Goal: Information Seeking & Learning: Learn about a topic

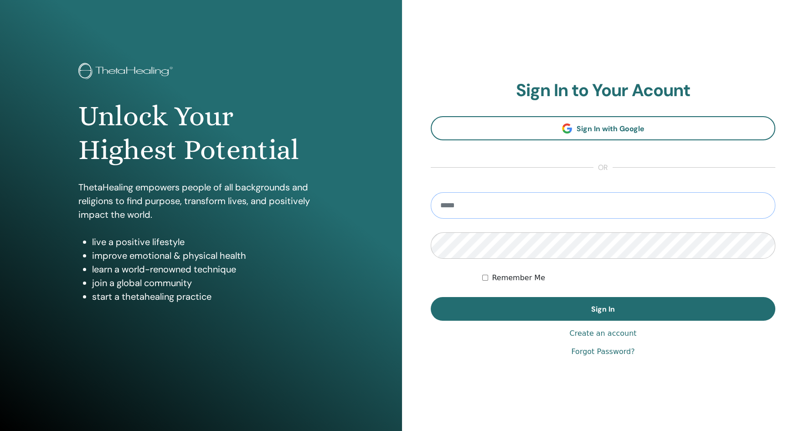
click at [512, 198] on input "email" at bounding box center [603, 205] width 344 height 26
click at [482, 212] on input "email" at bounding box center [603, 205] width 344 height 26
type input "**********"
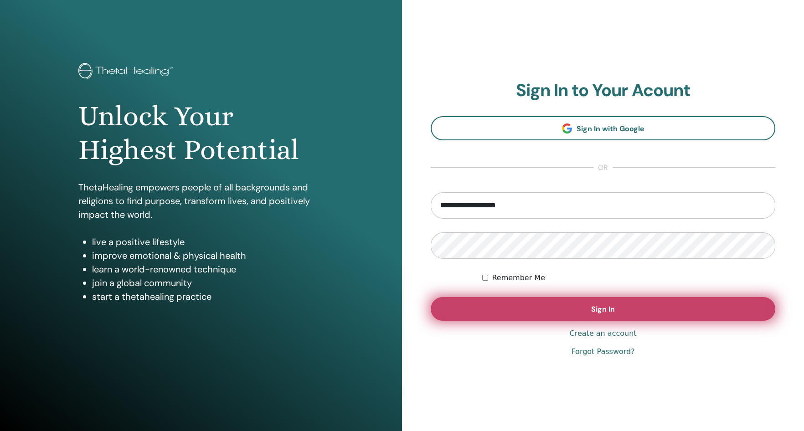
click at [490, 313] on button "Sign In" at bounding box center [603, 309] width 344 height 24
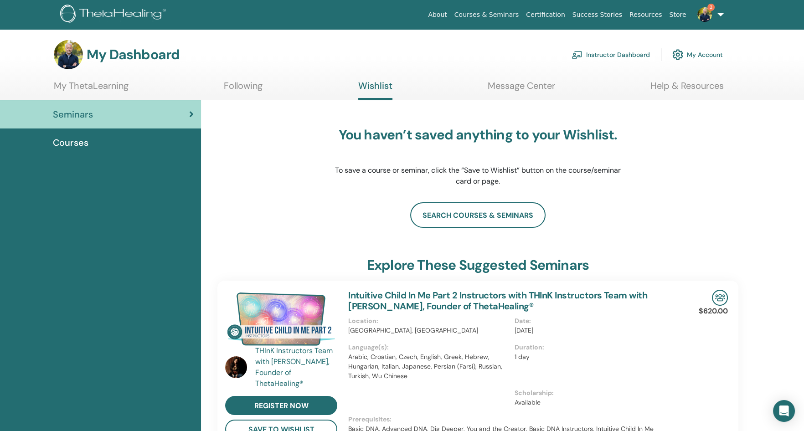
click at [142, 143] on div "Courses" at bounding box center [100, 143] width 186 height 14
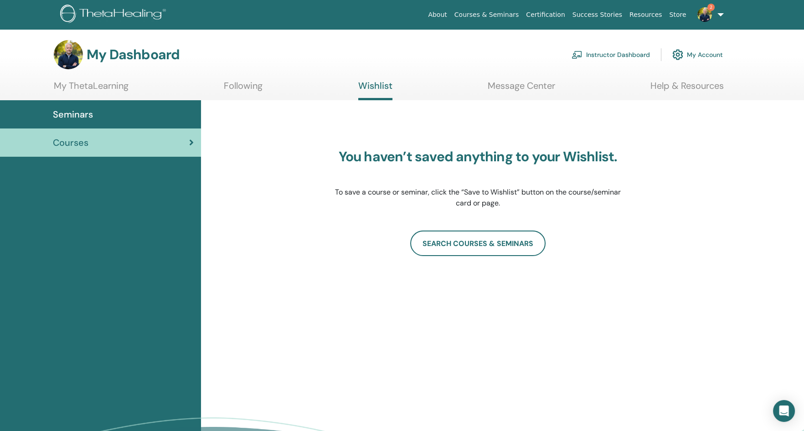
click at [100, 87] on link "My ThetaLearning" at bounding box center [91, 89] width 75 height 18
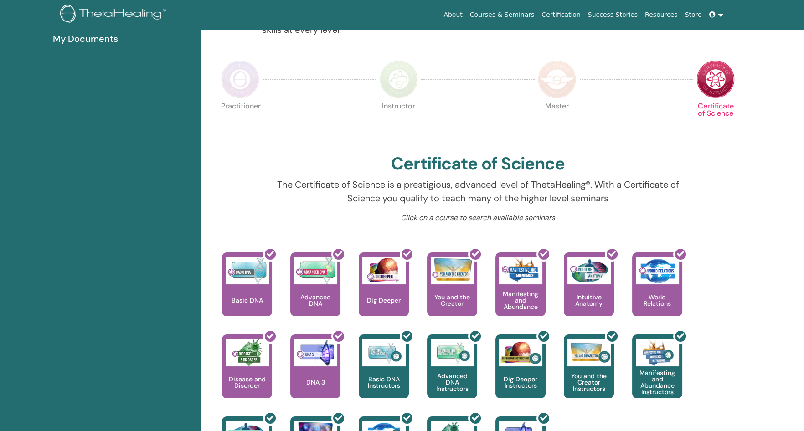
scroll to position [206, 0]
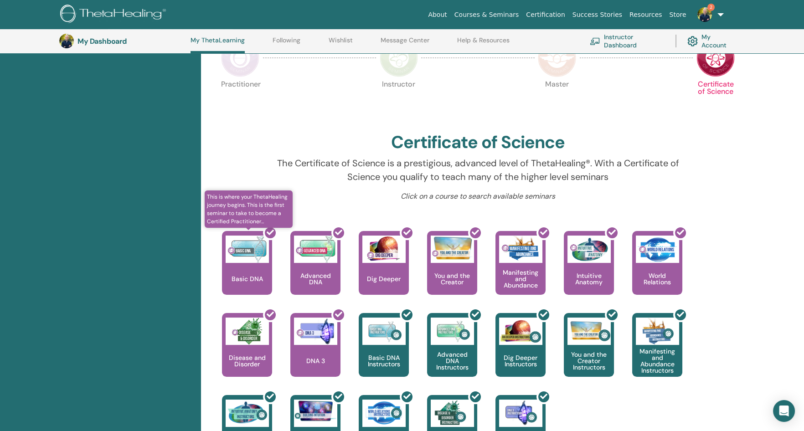
click at [237, 268] on div at bounding box center [252, 267] width 50 height 82
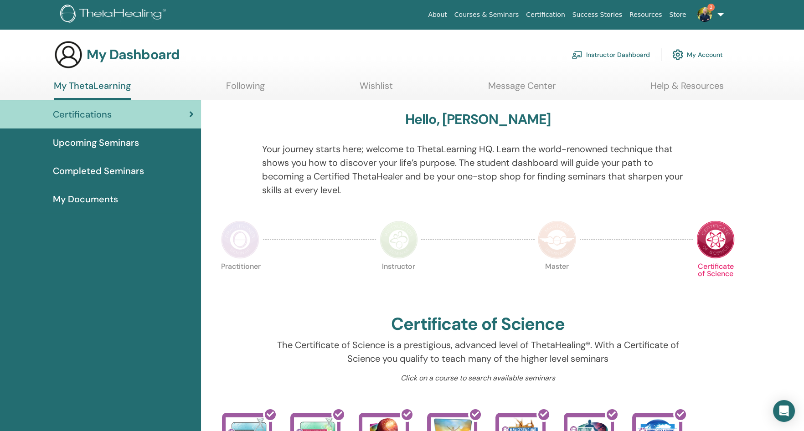
click at [98, 167] on span "Completed Seminars" at bounding box center [98, 171] width 91 height 14
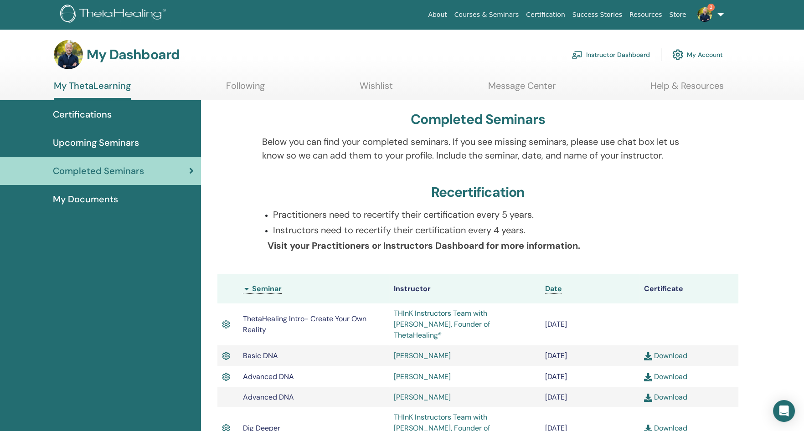
click at [721, 16] on link "2" at bounding box center [708, 14] width 37 height 29
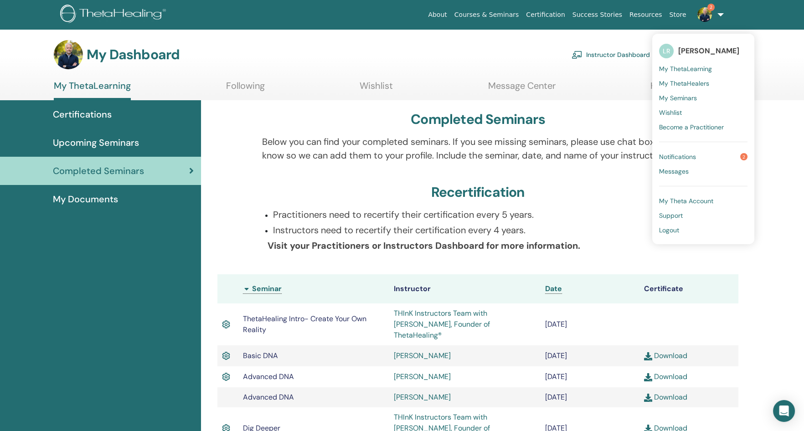
click at [691, 155] on span "Notifications" at bounding box center [677, 157] width 37 height 8
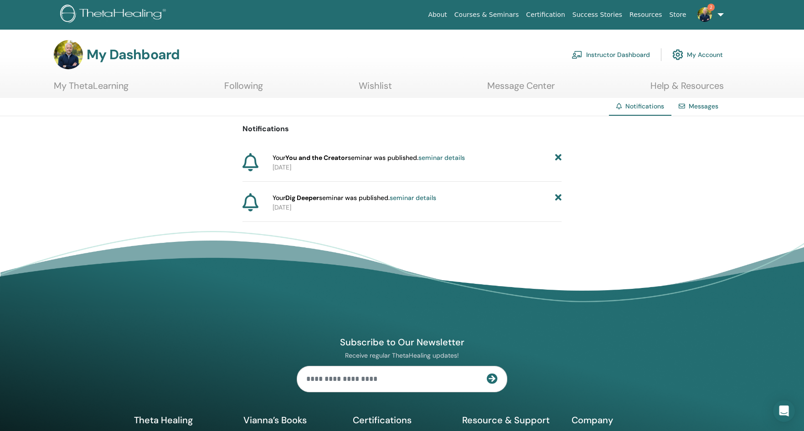
click at [557, 156] on icon at bounding box center [558, 158] width 6 height 10
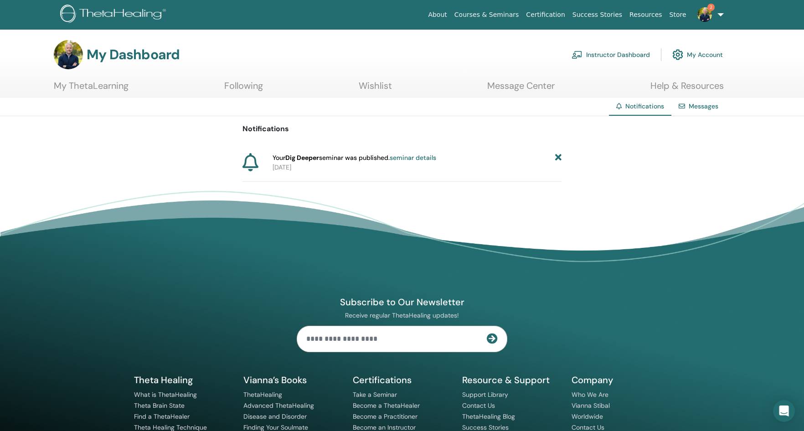
click at [555, 156] on icon at bounding box center [558, 158] width 6 height 10
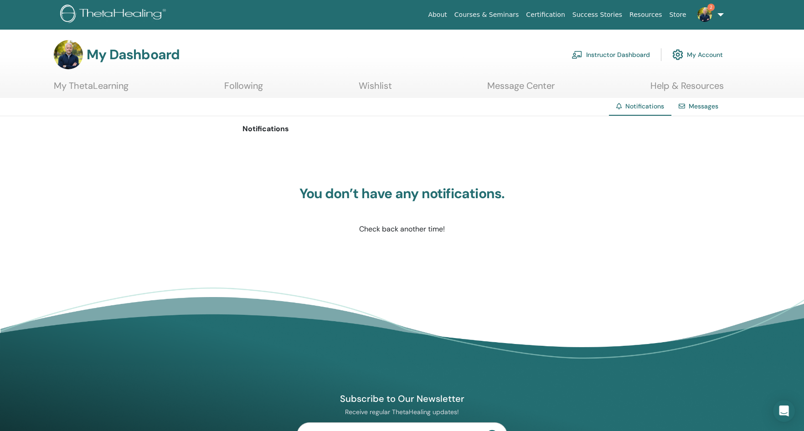
click at [719, 10] on link "2" at bounding box center [708, 14] width 37 height 29
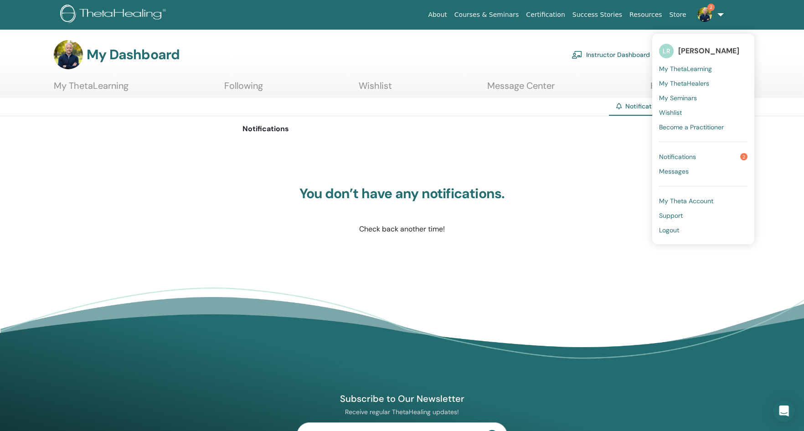
click at [68, 175] on div "Notifications You don’t have any notifications. Check back another time!" at bounding box center [402, 197] width 804 height 162
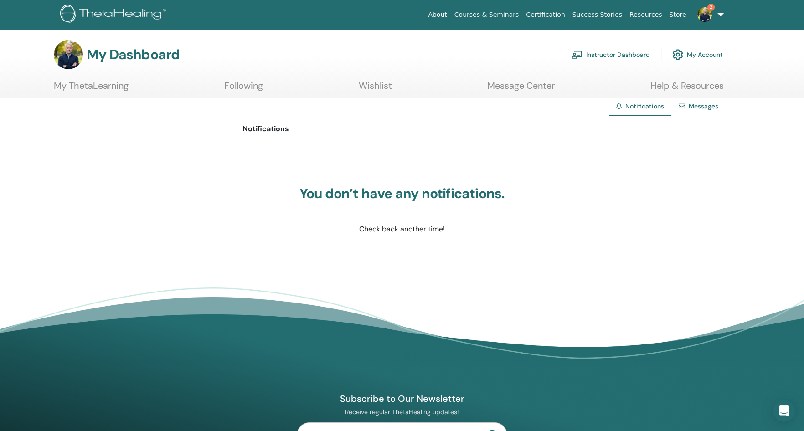
click at [105, 87] on link "My ThetaLearning" at bounding box center [91, 89] width 75 height 18
